Goal: Find specific page/section: Find specific page/section

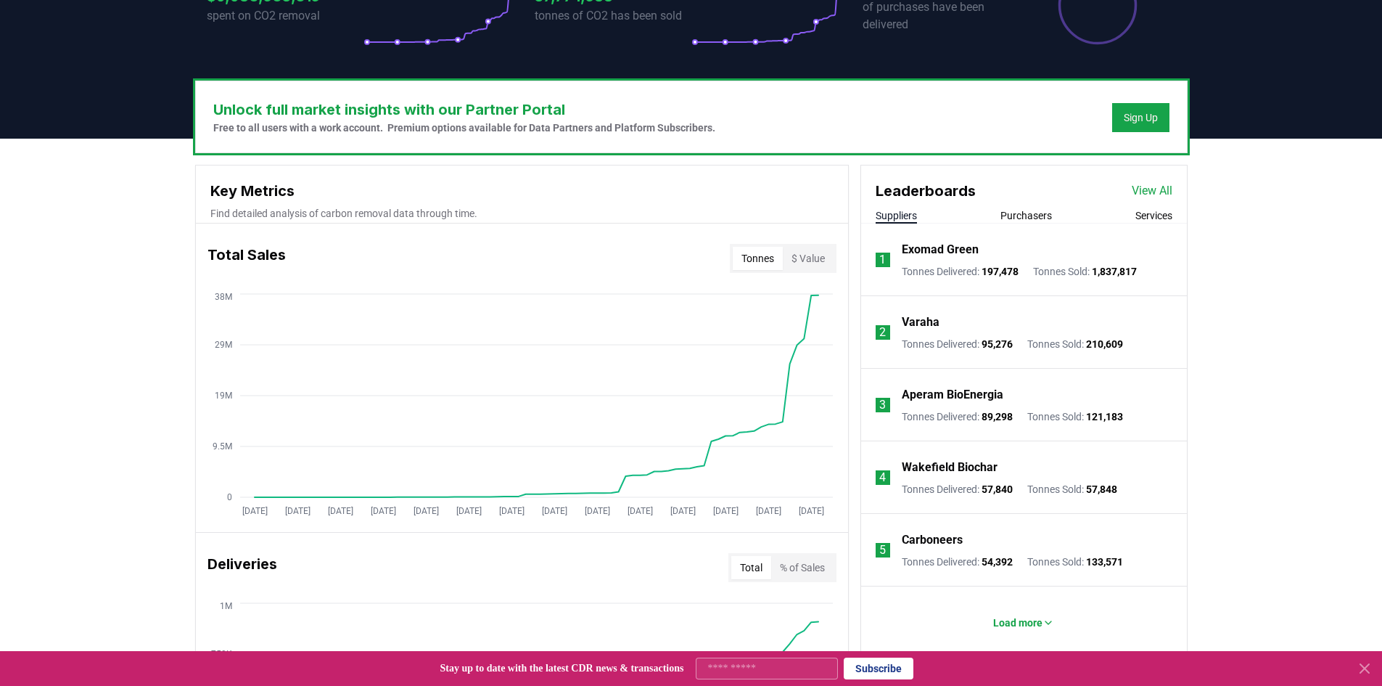
scroll to position [363, 0]
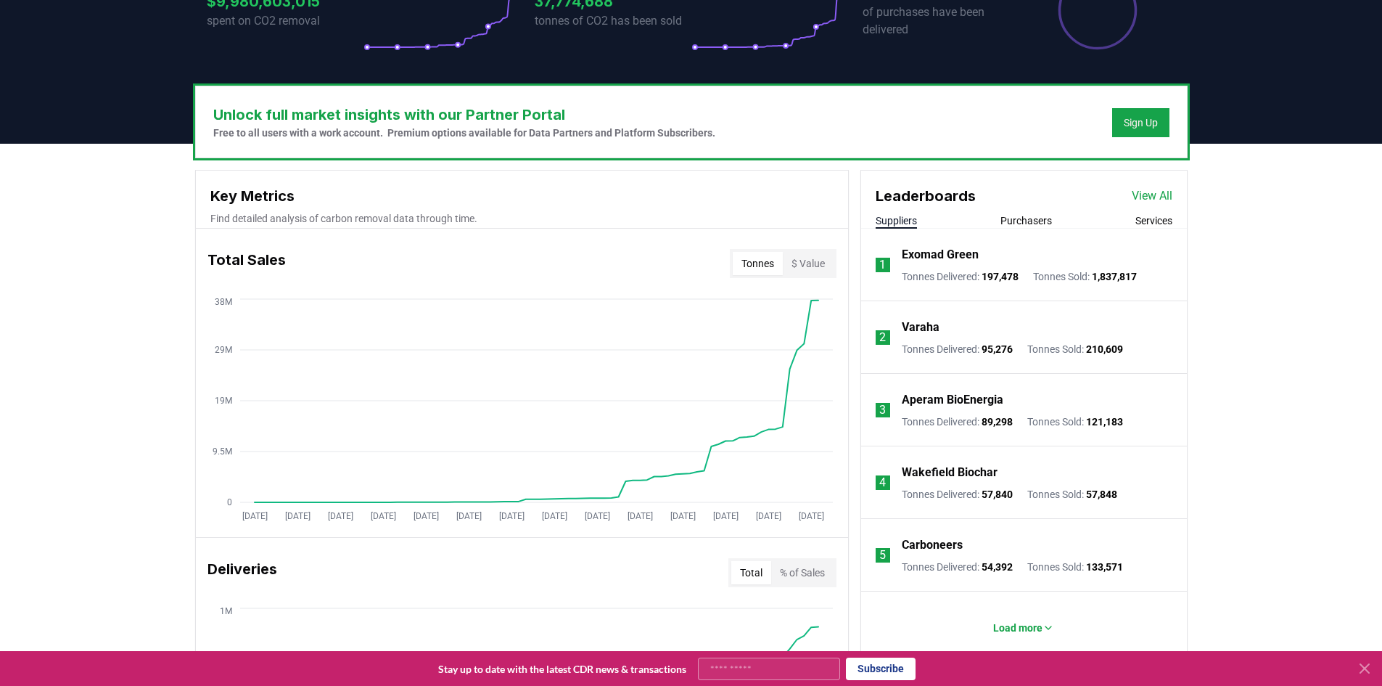
click at [914, 324] on p "Varaha" at bounding box center [921, 326] width 38 height 17
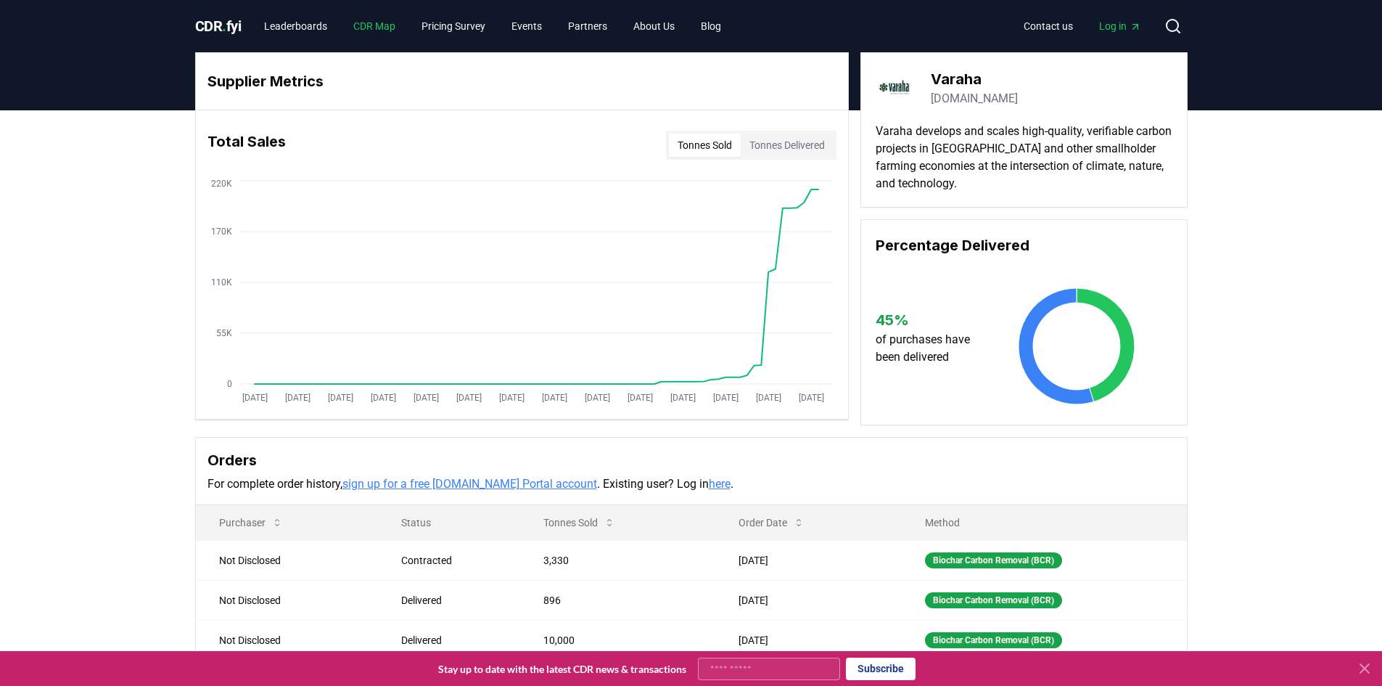
click at [386, 28] on link "CDR Map" at bounding box center [374, 26] width 65 height 26
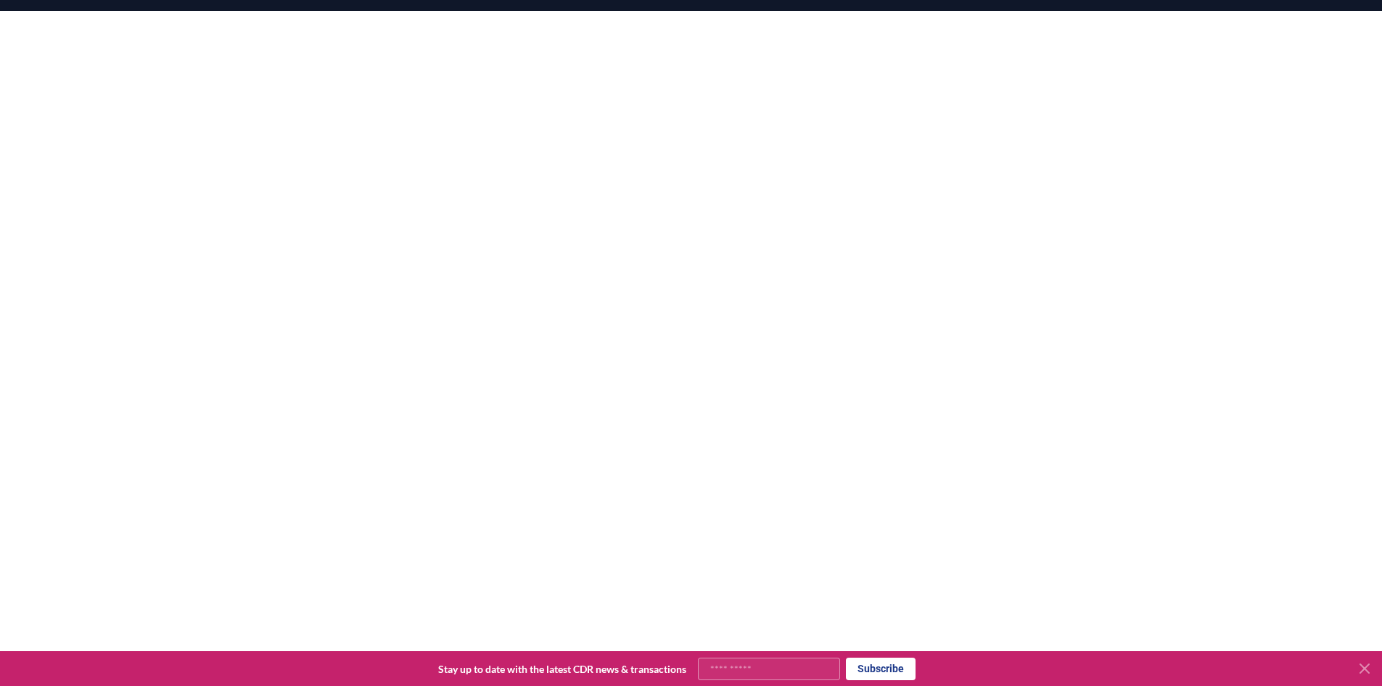
scroll to position [147, 0]
